Goal: Check status: Check status

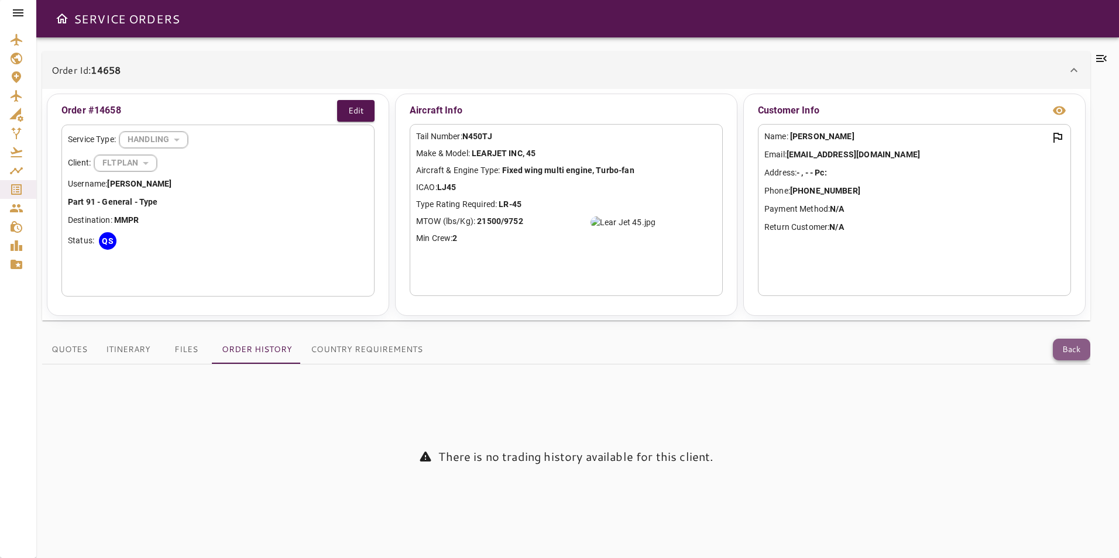
click at [1066, 353] on button "Back" at bounding box center [1071, 350] width 37 height 22
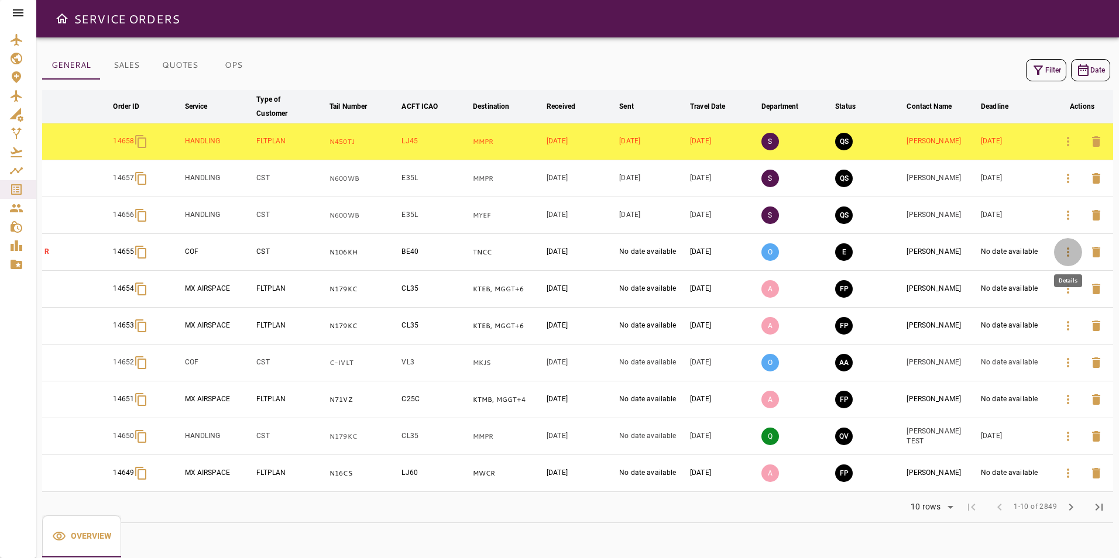
click at [1066, 253] on icon "button" at bounding box center [1068, 252] width 14 height 14
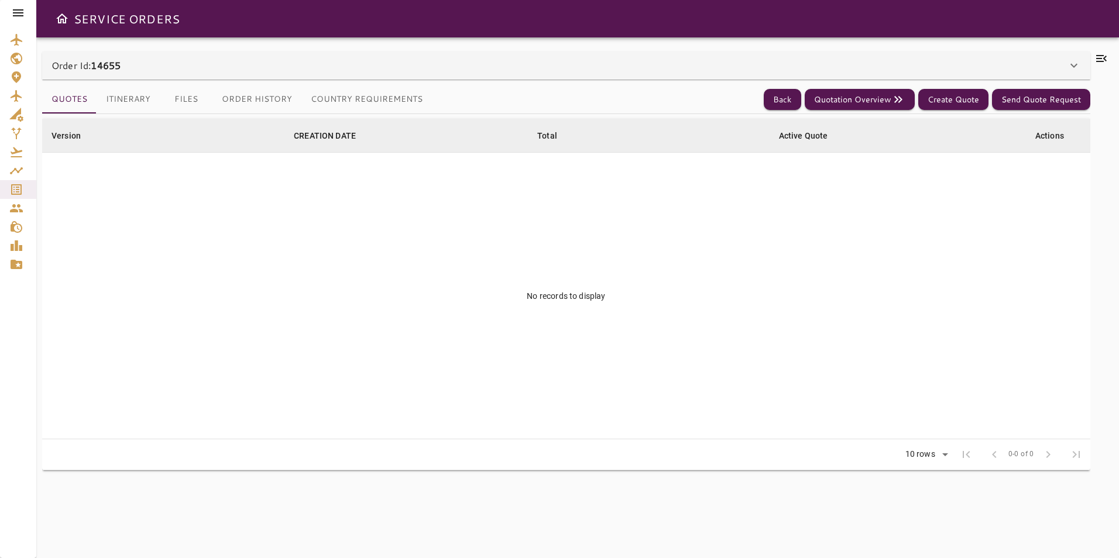
click at [437, 67] on div "Order Id: 14655" at bounding box center [560, 66] width 1016 height 14
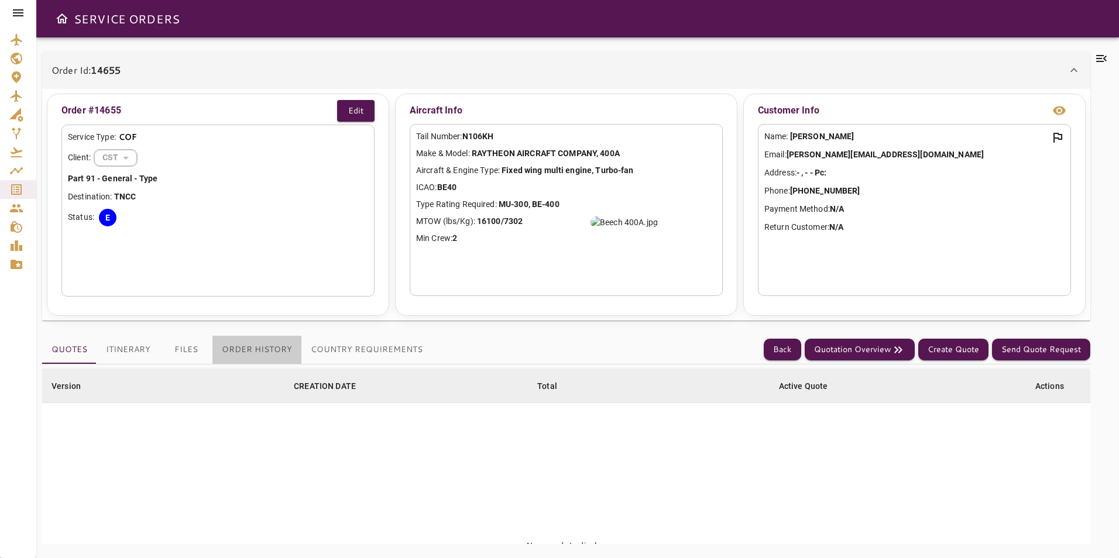
click at [267, 341] on button "Order History" at bounding box center [256, 350] width 89 height 28
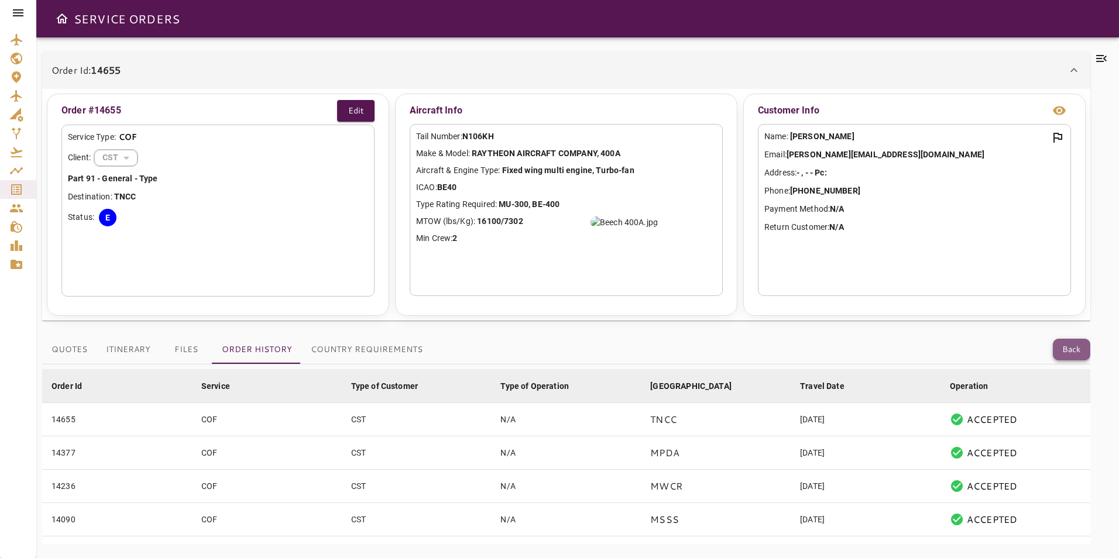
click at [1071, 345] on button "Back" at bounding box center [1071, 350] width 37 height 22
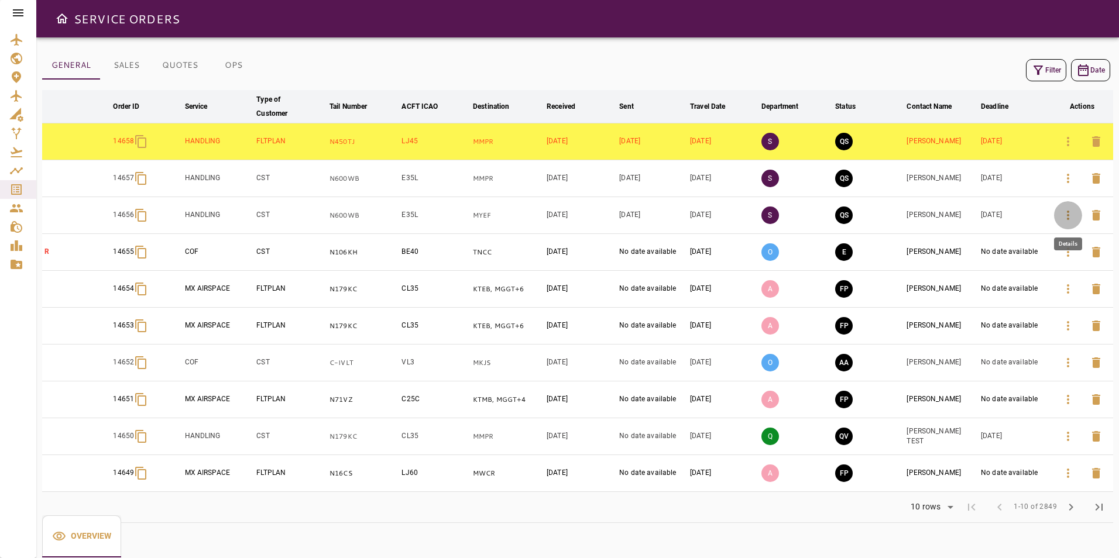
click at [1066, 222] on button "button" at bounding box center [1068, 215] width 28 height 28
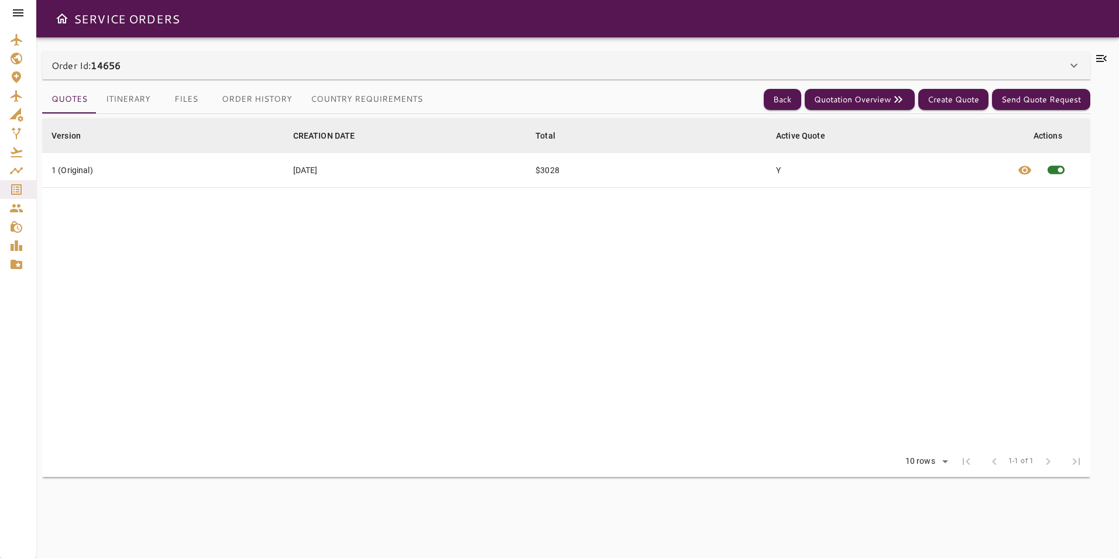
click at [256, 77] on div "Order Id: 14656" at bounding box center [566, 66] width 1048 height 28
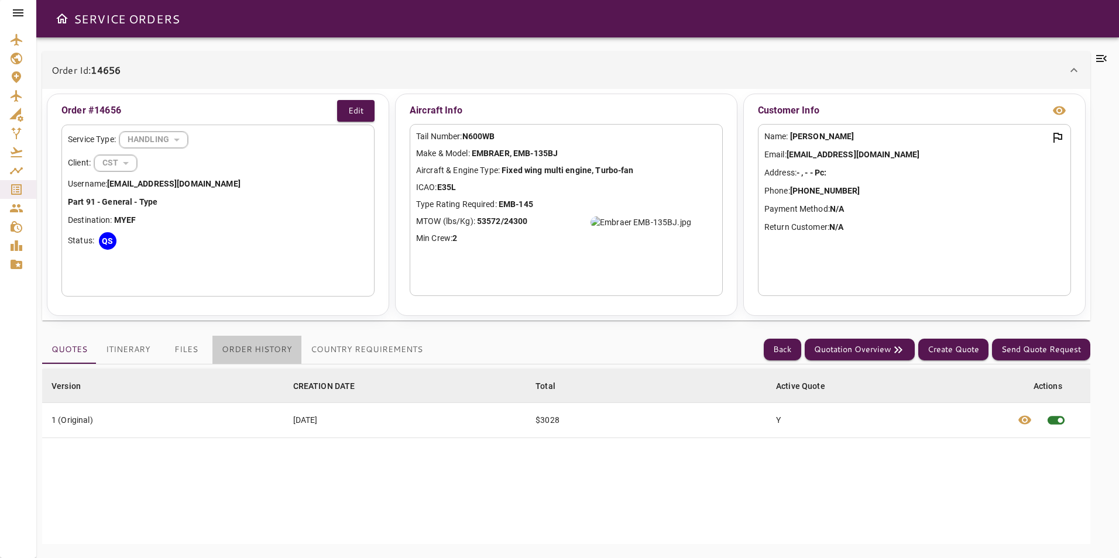
click at [268, 355] on button "Order History" at bounding box center [256, 350] width 89 height 28
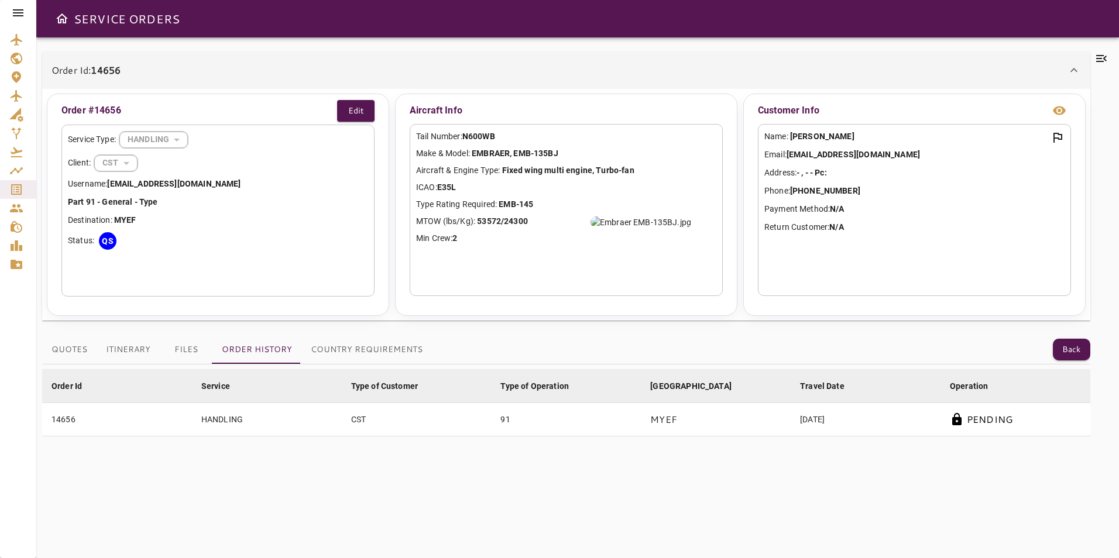
click at [1055, 337] on div "Quotes Itinerary Files Order History Country Requirements Back" at bounding box center [566, 350] width 1048 height 29
click at [1057, 342] on button "Back" at bounding box center [1071, 350] width 37 height 22
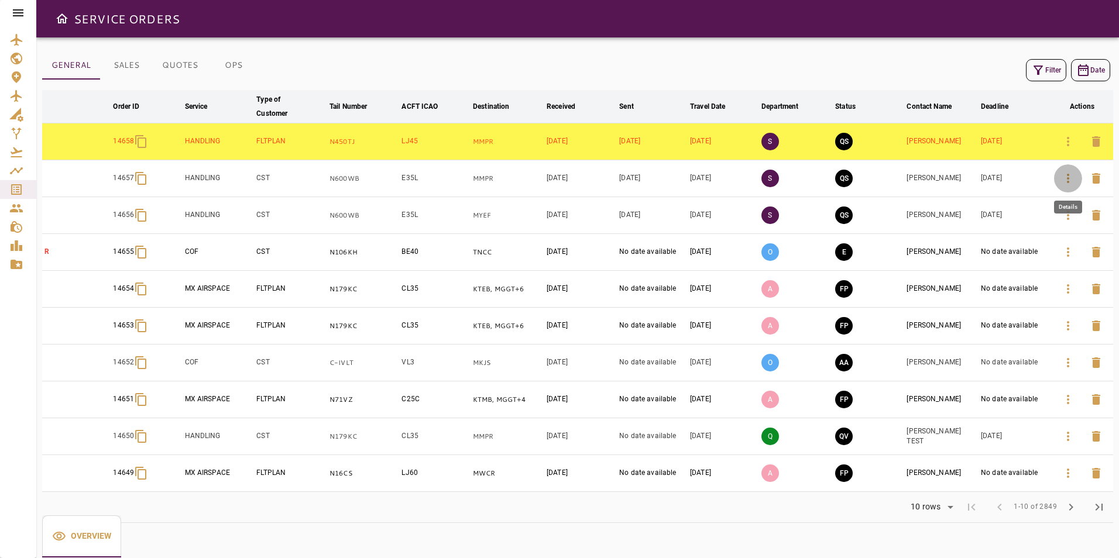
click at [1059, 180] on button "button" at bounding box center [1068, 178] width 28 height 28
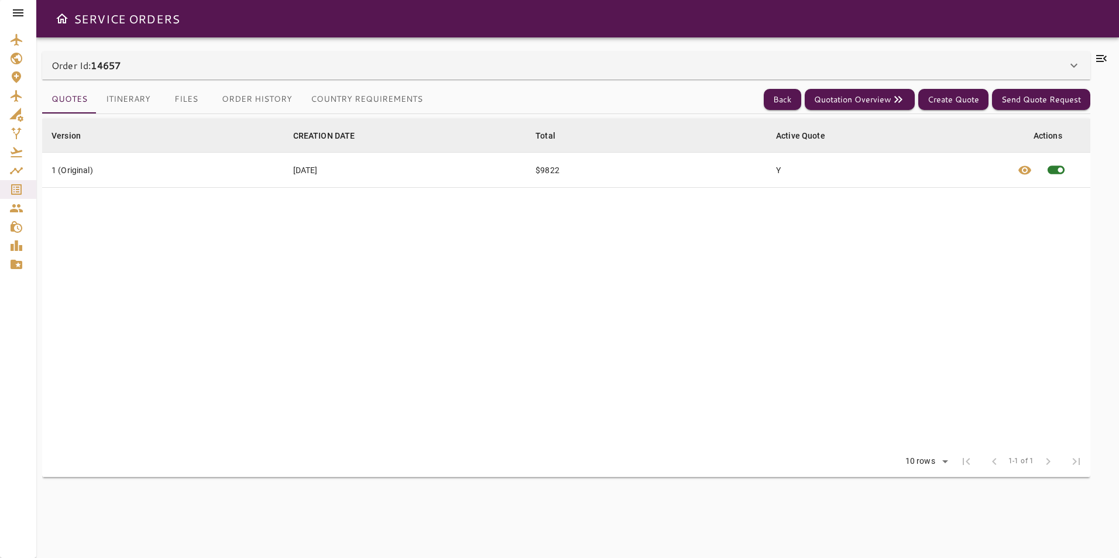
click at [328, 58] on div "Order Id: 14657" at bounding box center [566, 66] width 1048 height 28
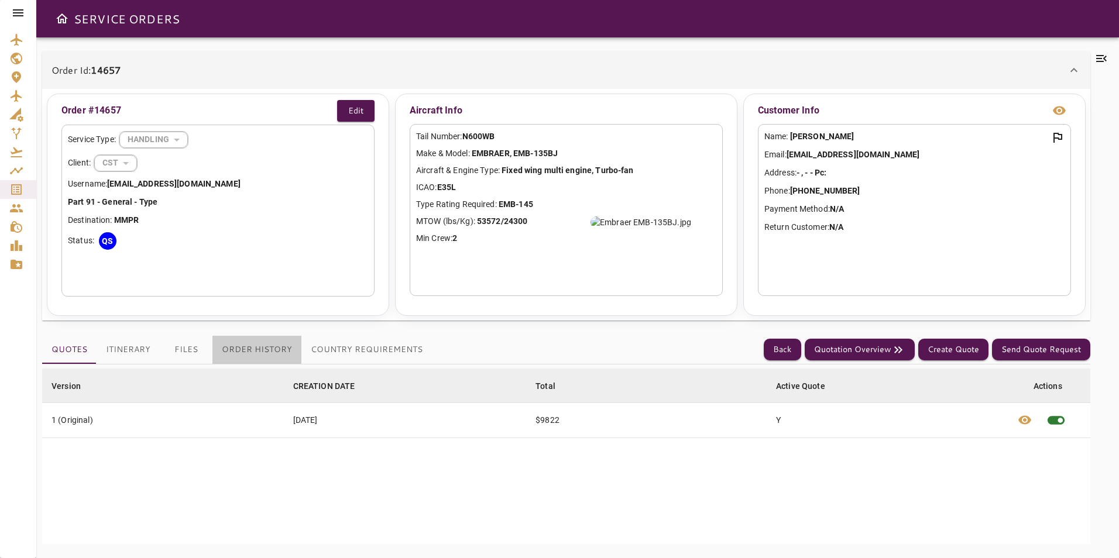
click at [280, 342] on button "Order History" at bounding box center [256, 350] width 89 height 28
